Goal: Information Seeking & Learning: Learn about a topic

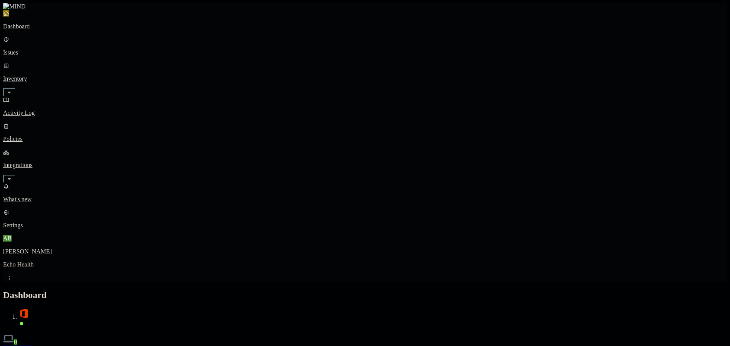
click at [46, 136] on p "Policies" at bounding box center [365, 139] width 724 height 7
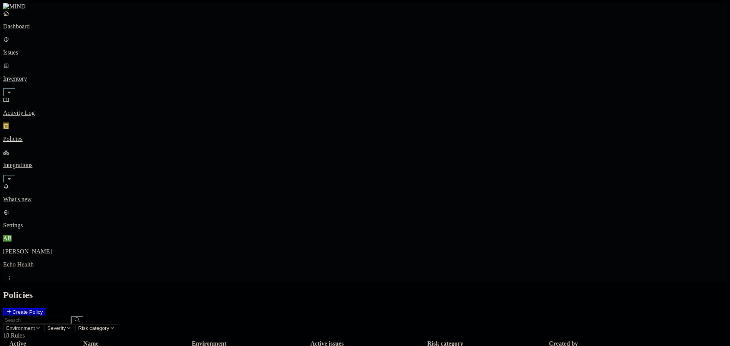
click at [386, 340] on th "Active issues" at bounding box center [327, 344] width 117 height 8
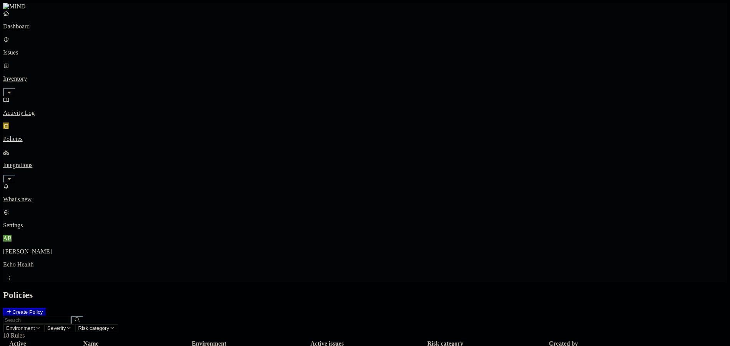
click at [430, 290] on h2 "Policies" at bounding box center [365, 295] width 724 height 10
click at [386, 340] on th "Active issues" at bounding box center [327, 344] width 117 height 8
click at [15, 88] on button "button" at bounding box center [9, 92] width 12 height 8
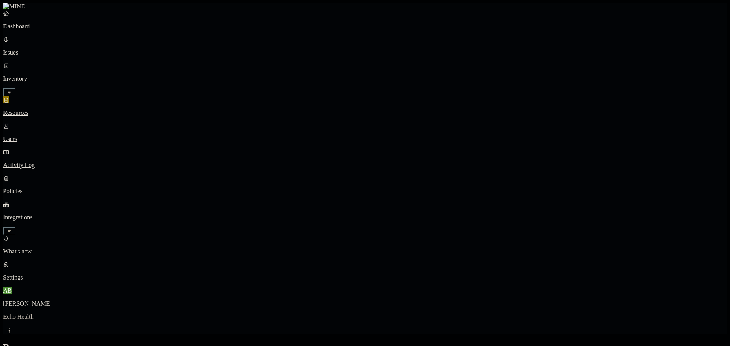
click at [47, 136] on p "Users" at bounding box center [365, 139] width 724 height 7
click at [12, 229] on icon "button" at bounding box center [9, 231] width 6 height 5
click at [45, 248] on p "Endpoints" at bounding box center [365, 251] width 724 height 7
drag, startPoint x: 708, startPoint y: 86, endPoint x: 655, endPoint y: 19, distance: 86.0
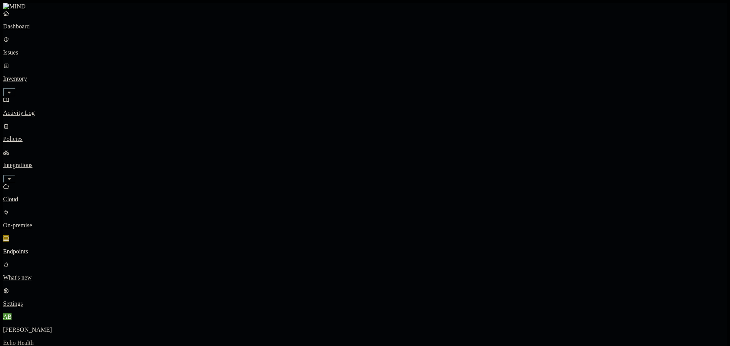
click at [54, 110] on p "Activity Log" at bounding box center [365, 113] width 724 height 7
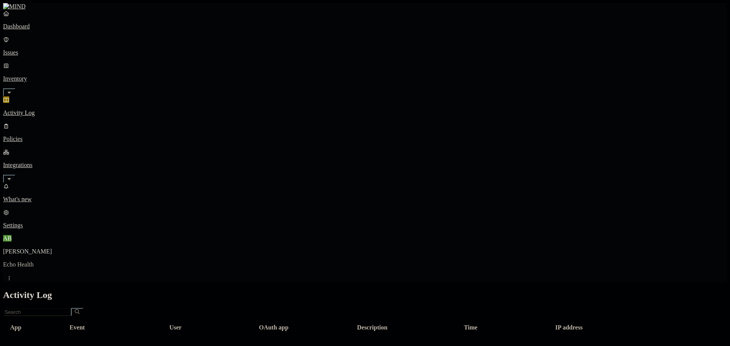
click at [57, 162] on p "Integrations" at bounding box center [365, 165] width 724 height 7
click at [15, 175] on button "button" at bounding box center [9, 179] width 12 height 8
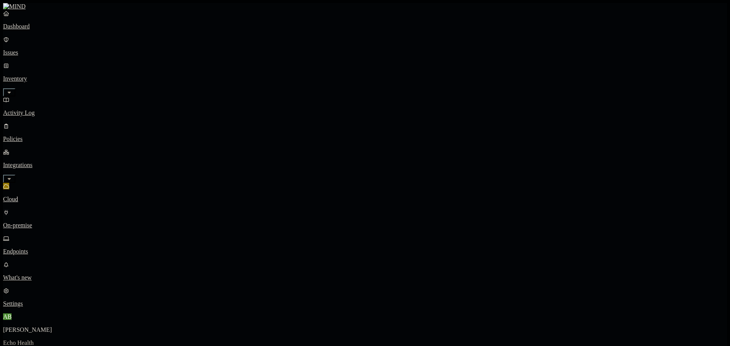
click at [50, 222] on p "On-premise" at bounding box center [365, 225] width 724 height 7
click at [52, 248] on p "Endpoints" at bounding box center [365, 251] width 724 height 7
click at [56, 222] on p "On-premise" at bounding box center [365, 225] width 724 height 7
click at [51, 183] on link "Cloud" at bounding box center [365, 193] width 724 height 20
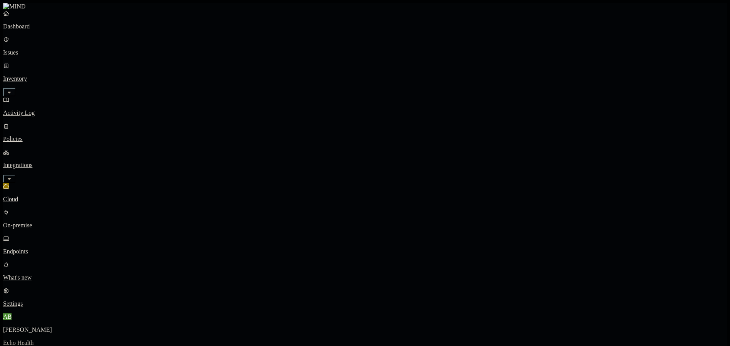
drag, startPoint x: 38, startPoint y: 59, endPoint x: 41, endPoint y: 66, distance: 7.7
click at [38, 75] on p "Inventory" at bounding box center [365, 78] width 724 height 7
click at [66, 75] on p "Inventory" at bounding box center [365, 78] width 724 height 7
type input "[PERSON_NAME]"
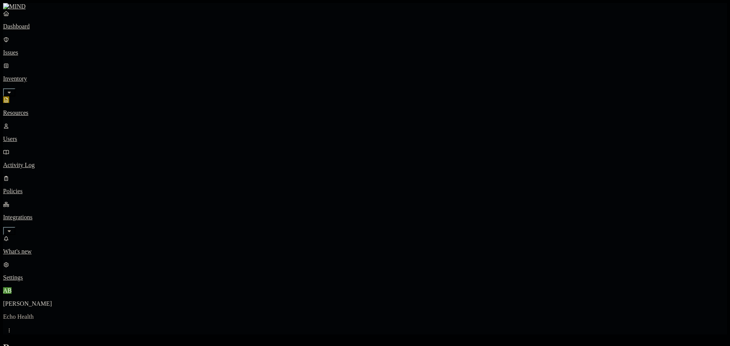
click at [30, 30] on p "Dashboard" at bounding box center [365, 26] width 724 height 7
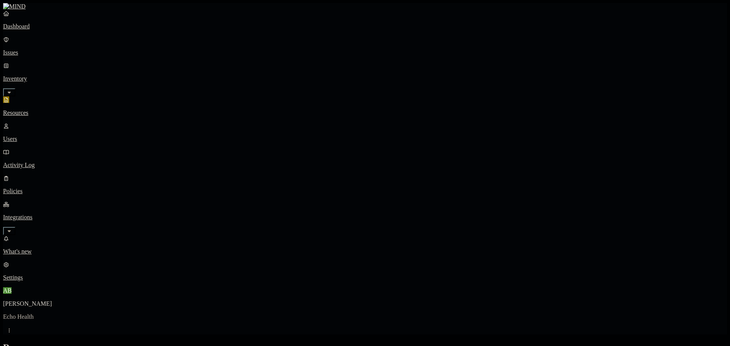
scroll to position [189, 0]
drag, startPoint x: 45, startPoint y: 39, endPoint x: 41, endPoint y: 44, distance: 6.3
click at [45, 30] on link "Dashboard" at bounding box center [365, 20] width 724 height 20
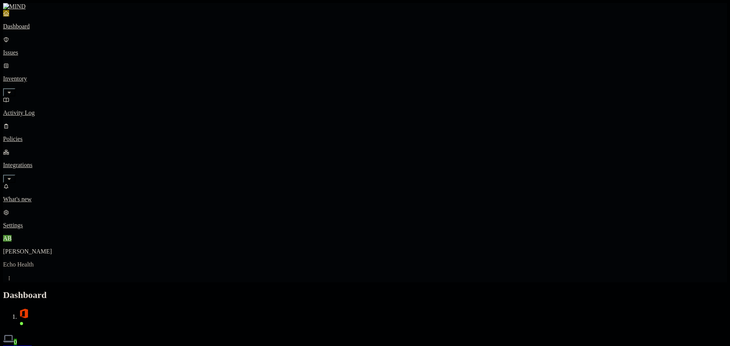
click at [40, 41] on div "Dashboard Issues Inventory Activity Log Policies Integrations" at bounding box center [365, 96] width 724 height 173
click at [42, 49] on p "Issues" at bounding box center [365, 52] width 724 height 7
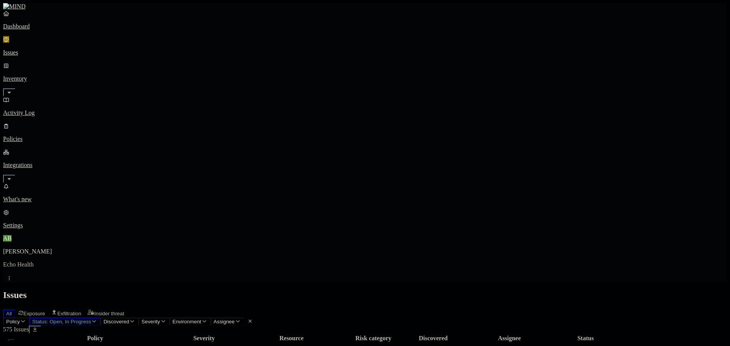
click at [43, 30] on p "Dashboard" at bounding box center [365, 26] width 724 height 7
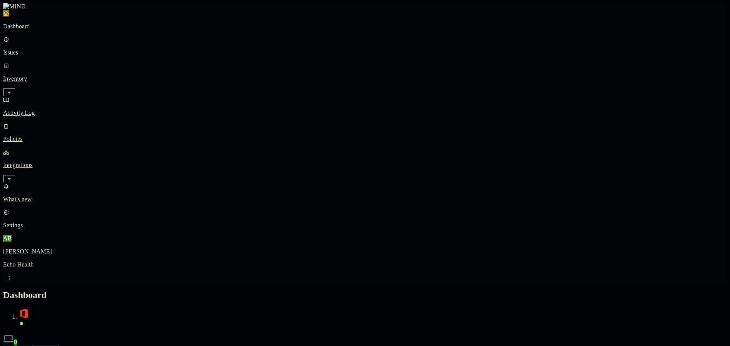
click at [60, 345] on button "Detection" at bounding box center [46, 350] width 28 height 8
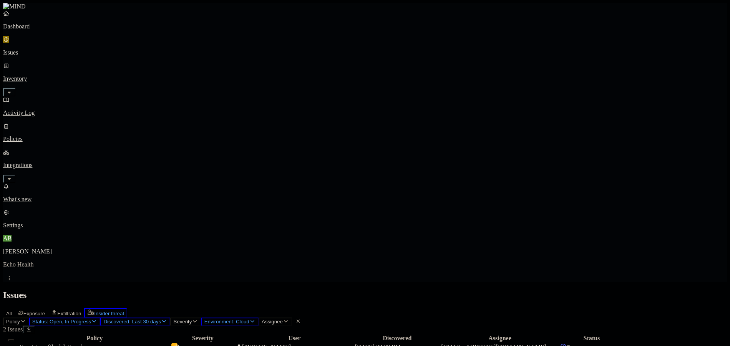
click at [367, 334] on div "Policy Severity User Discovered Assignee Status Suspicious file deletions by a …" at bounding box center [365, 348] width 724 height 28
drag, startPoint x: 178, startPoint y: 25, endPoint x: 142, endPoint y: 32, distance: 37.3
click at [81, 311] on span "Exfiltration" at bounding box center [69, 314] width 24 height 6
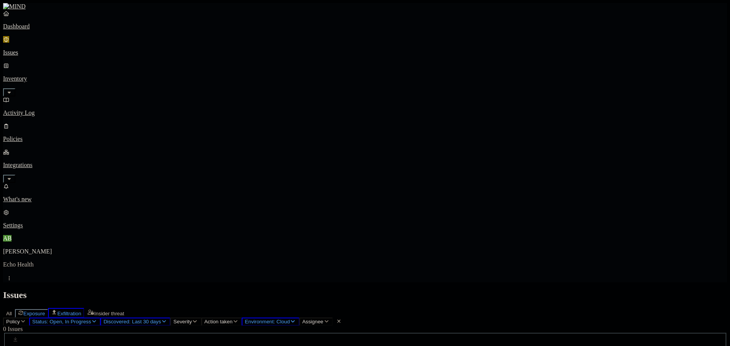
click at [45, 311] on span "Exposure" at bounding box center [34, 314] width 22 height 6
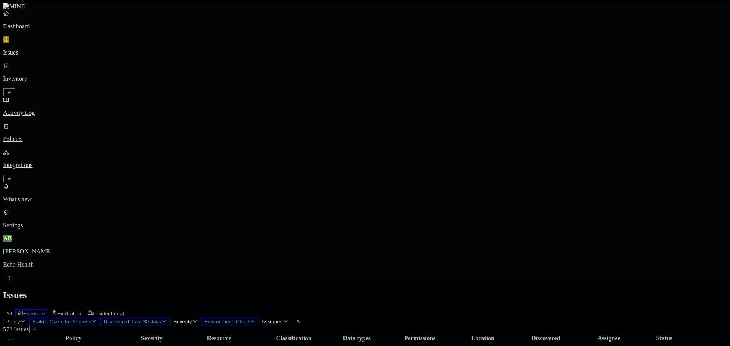
scroll to position [215, 44]
click at [61, 110] on p "Activity Log" at bounding box center [365, 113] width 724 height 7
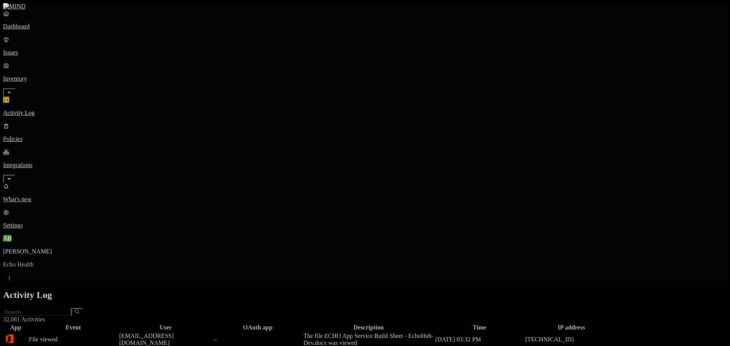
click at [56, 162] on p "Integrations" at bounding box center [365, 165] width 724 height 7
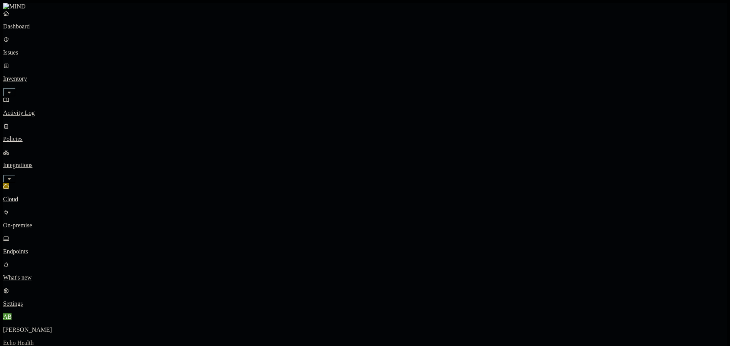
click at [48, 136] on p "Policies" at bounding box center [365, 139] width 724 height 7
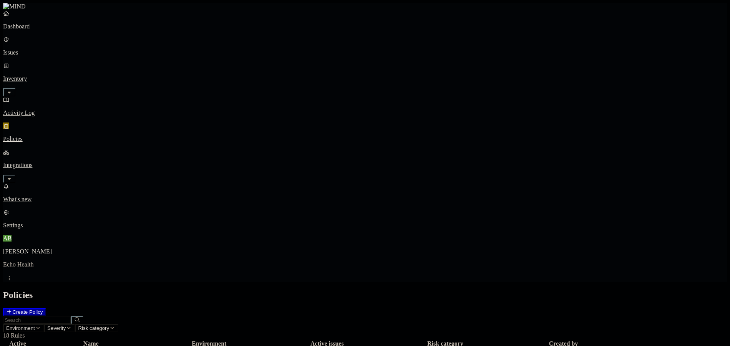
scroll to position [113, 0]
drag, startPoint x: 299, startPoint y: 22, endPoint x: 289, endPoint y: 26, distance: 10.5
click at [299, 316] on header "Environment Severity Risk category 18 Rules" at bounding box center [365, 327] width 724 height 23
click at [35, 326] on span "Environment" at bounding box center [20, 329] width 29 height 6
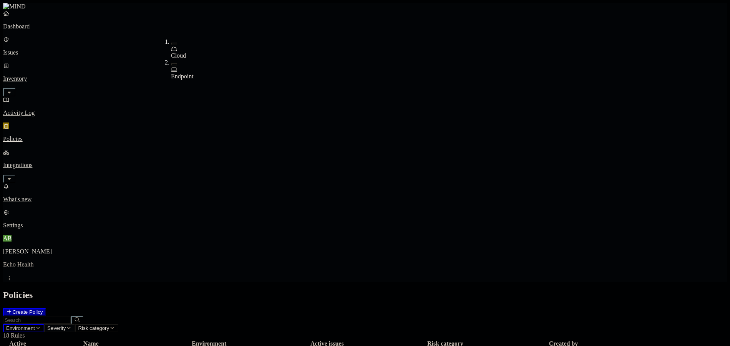
click at [66, 326] on span "Severity" at bounding box center [56, 329] width 18 height 6
click at [35, 326] on span "Environment" at bounding box center [20, 329] width 29 height 6
click at [171, 59] on div "Endpoint" at bounding box center [171, 69] width 0 height 21
click at [171, 67] on div "Endpoint" at bounding box center [171, 74] width 0 height 14
click at [298, 290] on div "Policies Create Policy" at bounding box center [365, 303] width 724 height 26
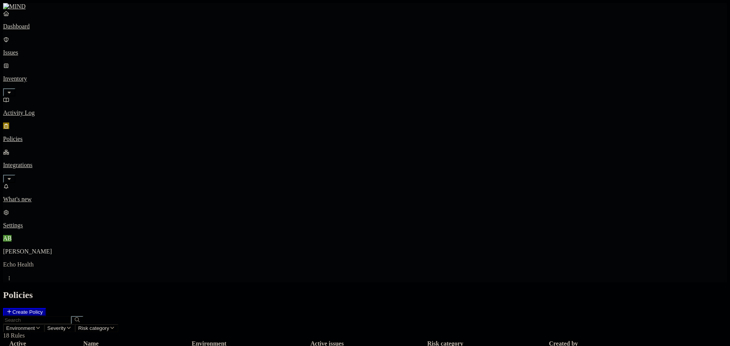
scroll to position [38, 0]
click at [58, 161] on nav "Dashboard Issues Inventory Activity Log Policies Integrations What's new 1 Sett…" at bounding box center [365, 119] width 724 height 219
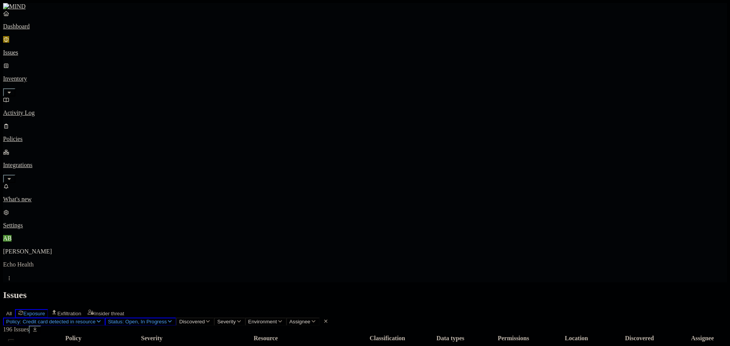
scroll to position [38, 0]
drag, startPoint x: 600, startPoint y: 67, endPoint x: 608, endPoint y: 69, distance: 7.9
click at [39, 110] on p "Activity Log" at bounding box center [365, 113] width 724 height 7
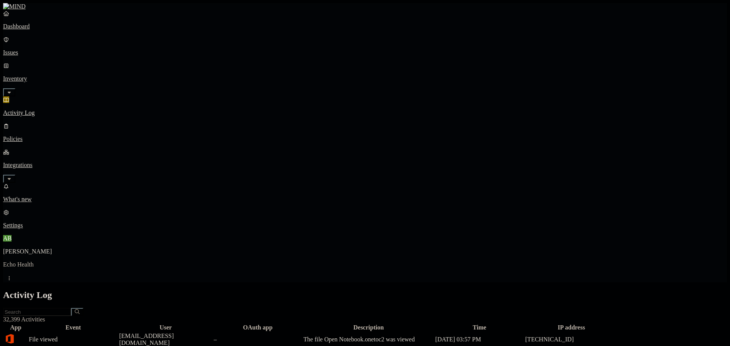
click at [47, 110] on p "Activity Log" at bounding box center [365, 113] width 724 height 7
click at [68, 136] on p "Policies" at bounding box center [365, 139] width 724 height 7
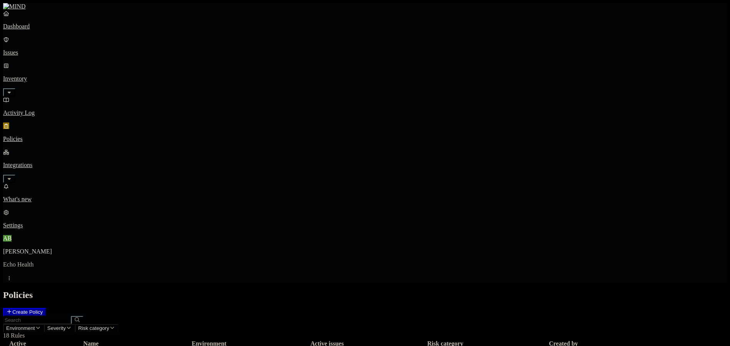
click at [56, 83] on div "Dashboard Issues Inventory Activity Log Policies Integrations" at bounding box center [365, 96] width 724 height 173
click at [23, 110] on p "Activity Log" at bounding box center [365, 113] width 724 height 7
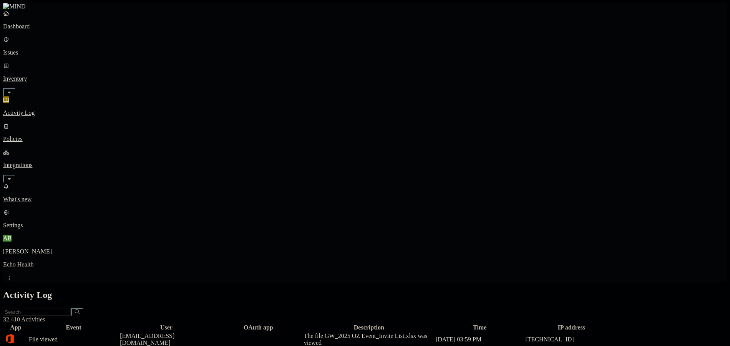
click at [45, 30] on link "Dashboard" at bounding box center [365, 20] width 724 height 20
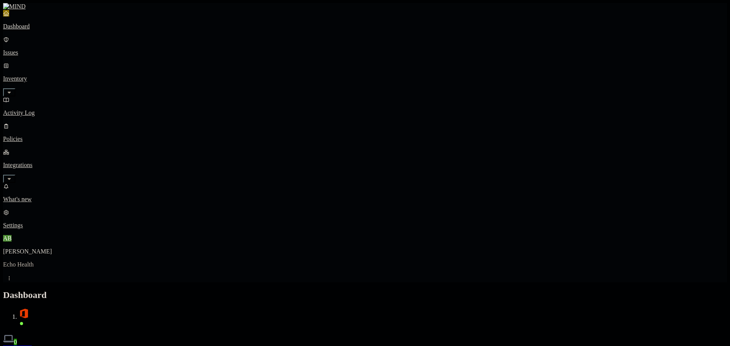
click at [60, 110] on p "Activity Log" at bounding box center [365, 113] width 724 height 7
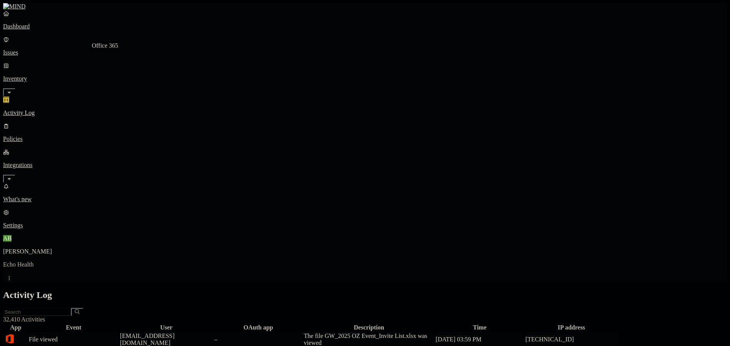
click at [15, 334] on img at bounding box center [9, 339] width 11 height 11
click at [466, 290] on div "Activity Log" at bounding box center [365, 295] width 724 height 10
click at [12, 176] on icon "button" at bounding box center [9, 178] width 6 height 5
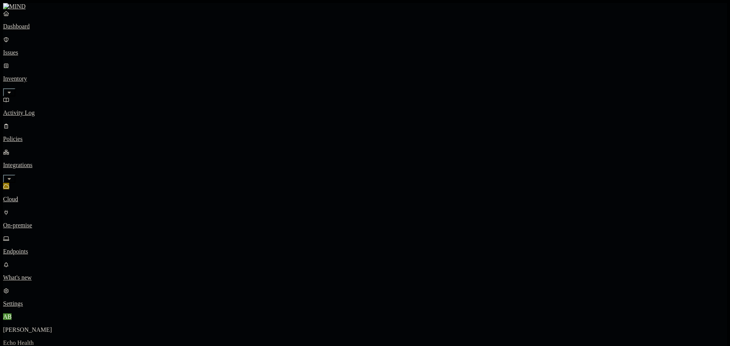
click at [35, 30] on p "Dashboard" at bounding box center [365, 26] width 724 height 7
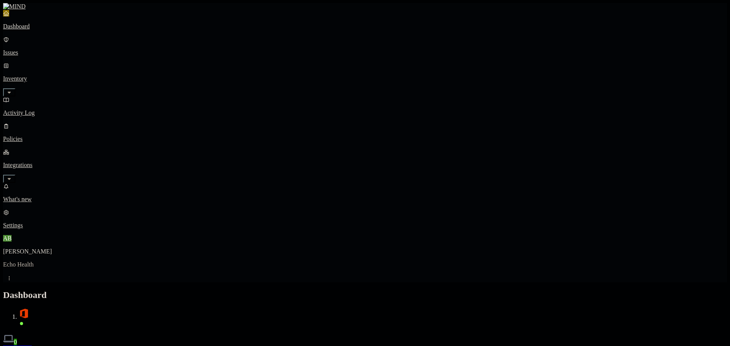
click at [21, 110] on p "Activity Log" at bounding box center [365, 113] width 724 height 7
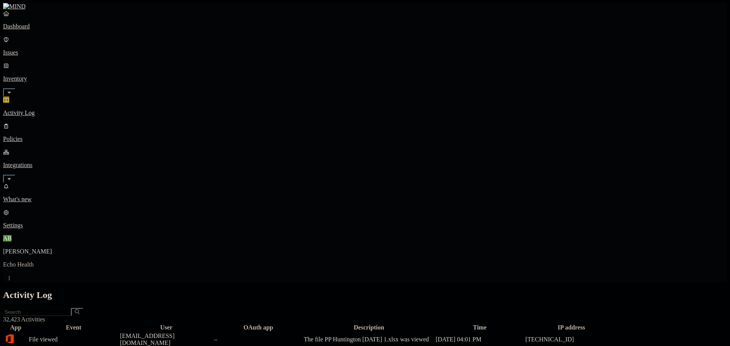
click at [59, 136] on p "Policies" at bounding box center [365, 139] width 724 height 7
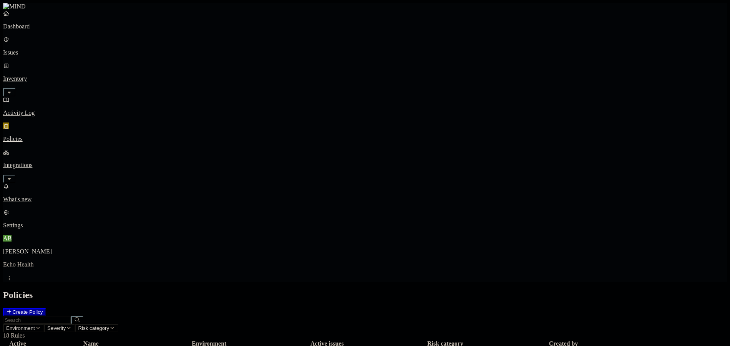
click at [56, 110] on p "Activity Log" at bounding box center [365, 113] width 724 height 7
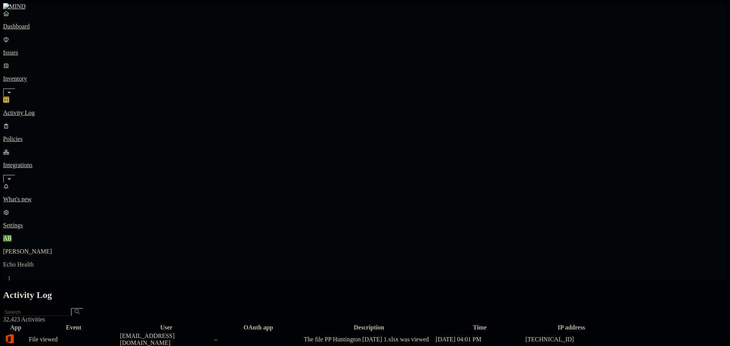
click at [59, 123] on link "Policies" at bounding box center [365, 133] width 724 height 20
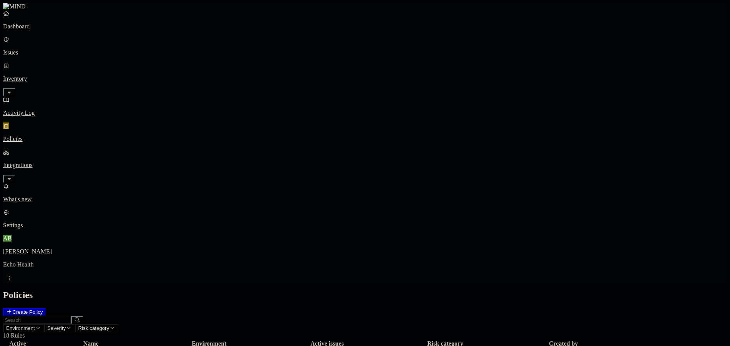
click at [384, 290] on h2 "Policies" at bounding box center [365, 295] width 724 height 10
click at [12, 176] on icon "button" at bounding box center [9, 178] width 6 height 5
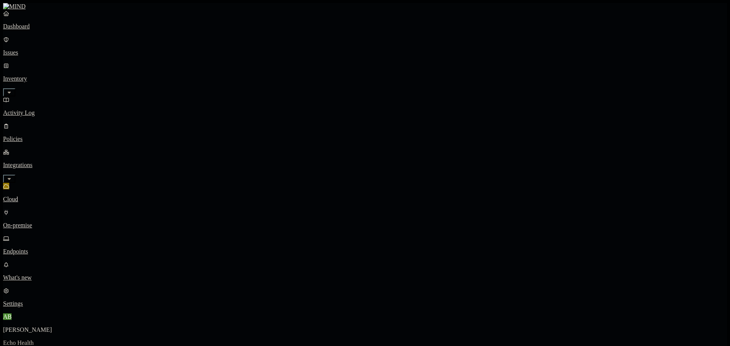
click at [69, 222] on p "On-premise" at bounding box center [365, 225] width 724 height 7
click at [60, 248] on p "Endpoints" at bounding box center [365, 251] width 724 height 7
